Goal: Check status: Check status

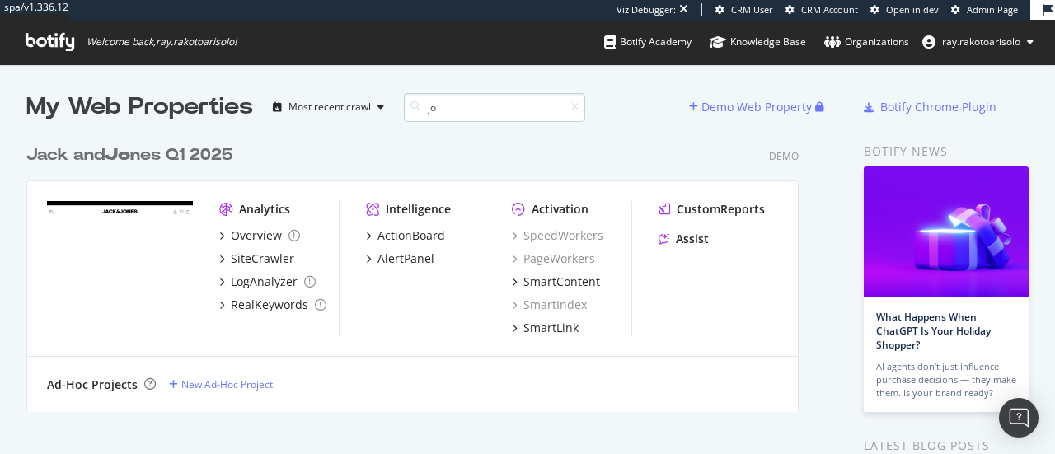
scroll to position [275, 772]
type input "jo"
click at [44, 40] on icon at bounding box center [50, 42] width 49 height 18
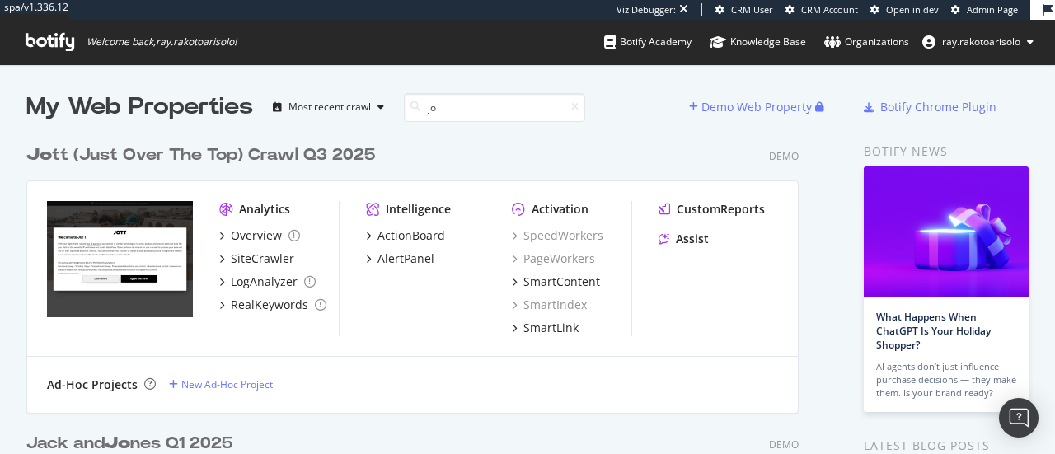
scroll to position [564, 772]
click at [254, 153] on div "Jo tt (Just Over The Top) Crawl Q3 2025" at bounding box center [200, 155] width 349 height 24
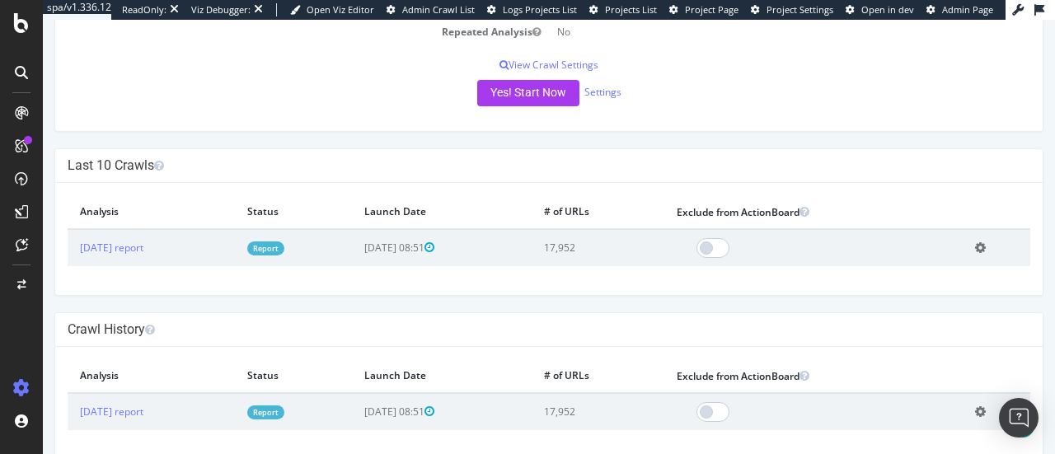
scroll to position [297, 0]
click at [97, 250] on link "[DATE] report" at bounding box center [111, 247] width 63 height 14
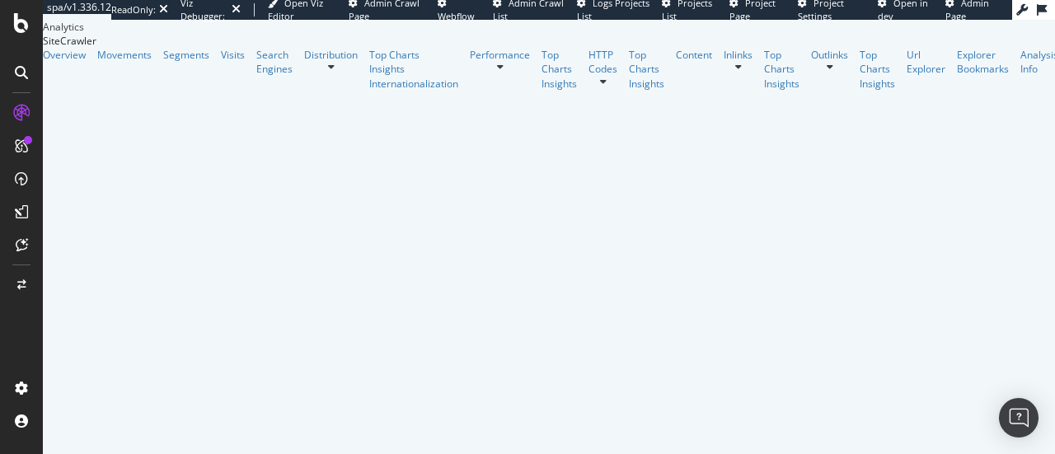
scroll to position [1747, 0]
